Goal: Task Accomplishment & Management: Complete application form

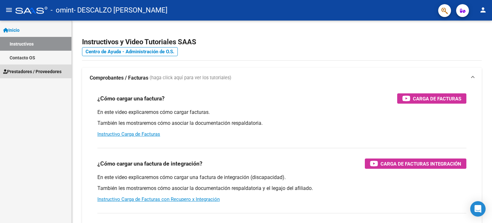
click at [33, 71] on span "Prestadores / Proveedores" at bounding box center [32, 71] width 58 height 7
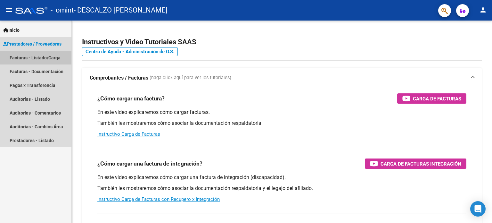
click at [38, 55] on link "Facturas - Listado/Carga" at bounding box center [35, 58] width 71 height 14
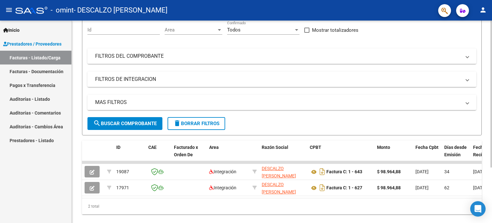
scroll to position [76, 0]
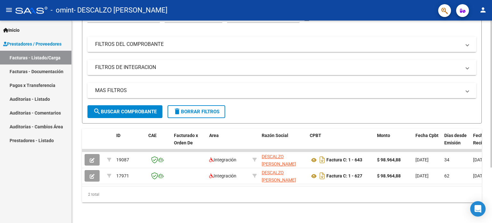
click at [489, 165] on div "Video tutorial PRESTADORES -> Listado de CPBTs Emitidos por Prestadores / Prove…" at bounding box center [283, 85] width 422 height 275
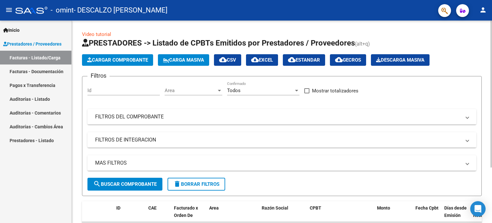
scroll to position [0, 0]
click at [492, 62] on div at bounding box center [492, 94] width 2 height 147
click at [117, 60] on span "Cargar Comprobante" at bounding box center [117, 60] width 61 height 6
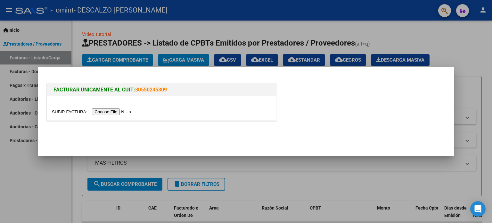
click at [113, 113] on input "file" at bounding box center [92, 111] width 81 height 7
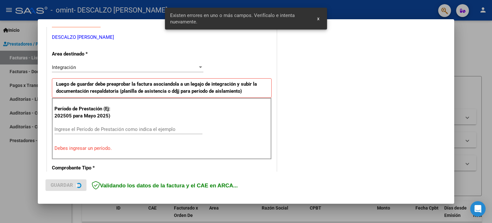
scroll to position [138, 0]
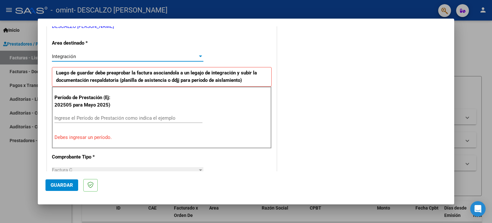
click at [198, 56] on div at bounding box center [201, 56] width 6 height 5
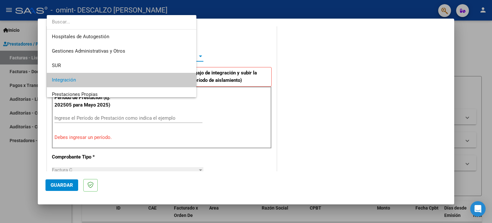
scroll to position [24, 0]
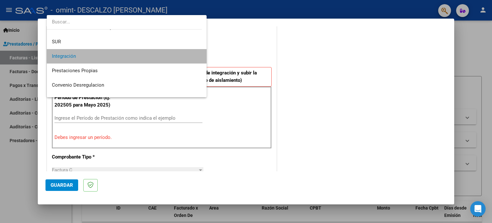
click at [164, 54] on span "Integración" at bounding box center [127, 56] width 150 height 14
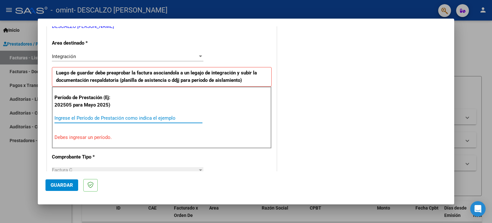
click at [115, 115] on input "Ingrese el Período de Prestación como indica el ejemplo" at bounding box center [128, 118] width 148 height 6
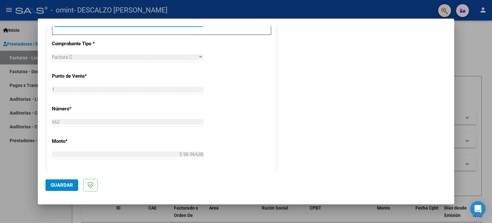
scroll to position [298, 0]
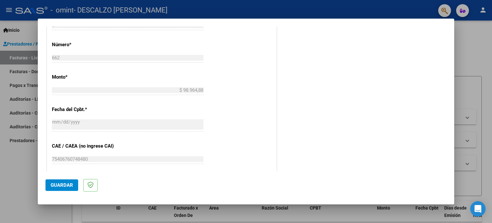
type input "202509"
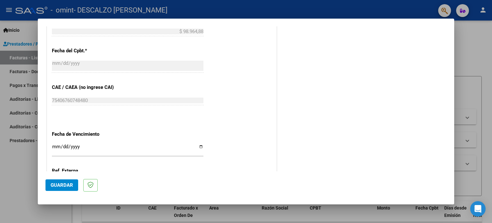
scroll to position [372, 0]
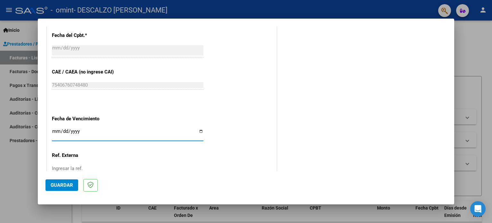
click at [201, 131] on input "Ingresar la fecha" at bounding box center [128, 134] width 152 height 10
click at [198, 132] on input "Ingresar la fecha" at bounding box center [128, 134] width 152 height 10
type input "[DATE]"
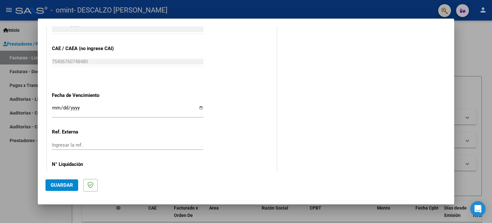
scroll to position [418, 0]
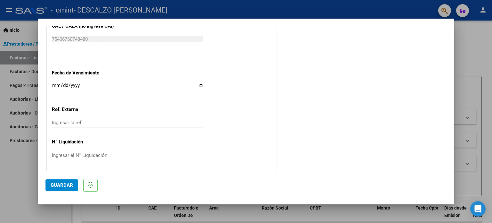
click at [59, 181] on button "Guardar" at bounding box center [62, 185] width 33 height 12
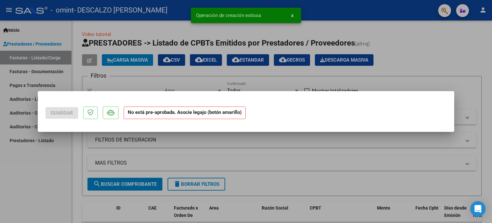
scroll to position [0, 0]
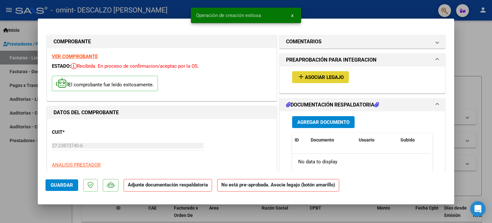
click at [322, 77] on span "Asociar Legajo" at bounding box center [324, 77] width 39 height 6
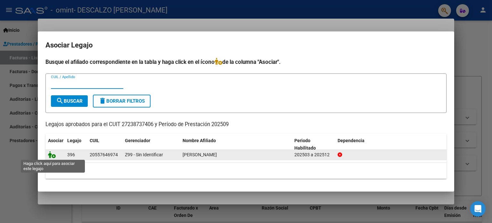
click at [54, 155] on icon at bounding box center [52, 154] width 8 height 7
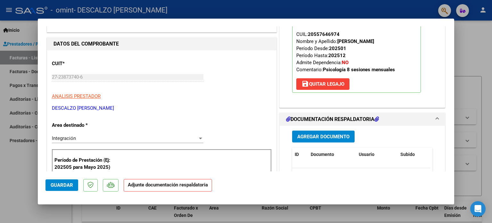
scroll to position [70, 0]
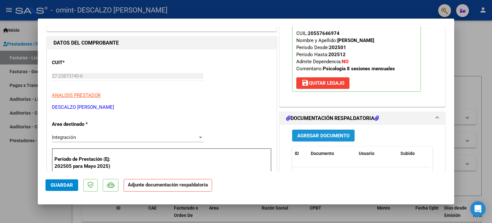
click at [332, 133] on span "Agregar Documento" at bounding box center [323, 136] width 52 height 6
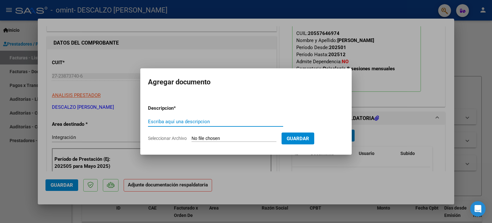
click at [227, 120] on input "Escriba aquí una descripcion" at bounding box center [215, 122] width 135 height 6
type input "ASISTENCIA [DATE]"
click at [203, 137] on input "Seleccionar Archivo" at bounding box center [234, 139] width 85 height 6
type input "C:\fakepath\[PERSON_NAME] [DATE].pdf"
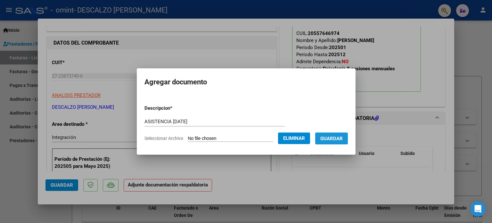
click at [337, 138] on span "Guardar" at bounding box center [332, 139] width 22 height 6
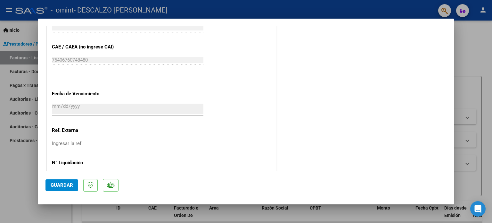
scroll to position [428, 0]
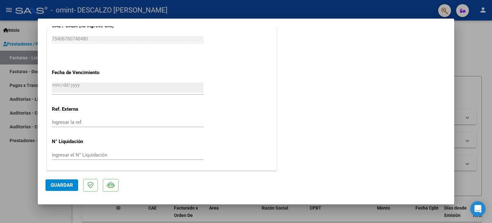
click at [60, 183] on span "Guardar" at bounding box center [62, 185] width 22 height 6
click at [492, 59] on div at bounding box center [246, 111] width 492 height 223
type input "$ 0,00"
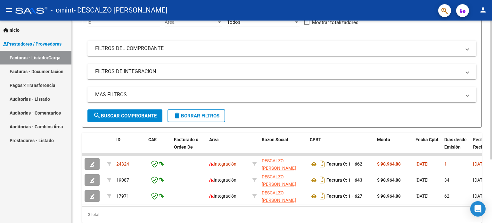
scroll to position [78, 0]
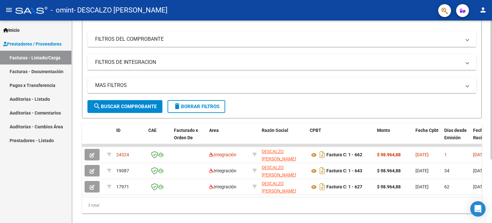
click at [491, 152] on div at bounding box center [492, 145] width 2 height 139
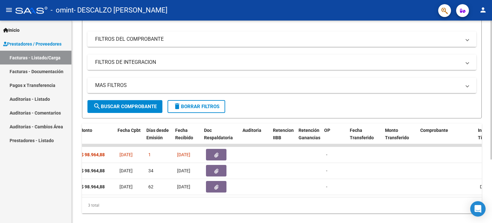
scroll to position [0, 0]
